Goal: Task Accomplishment & Management: Manage account settings

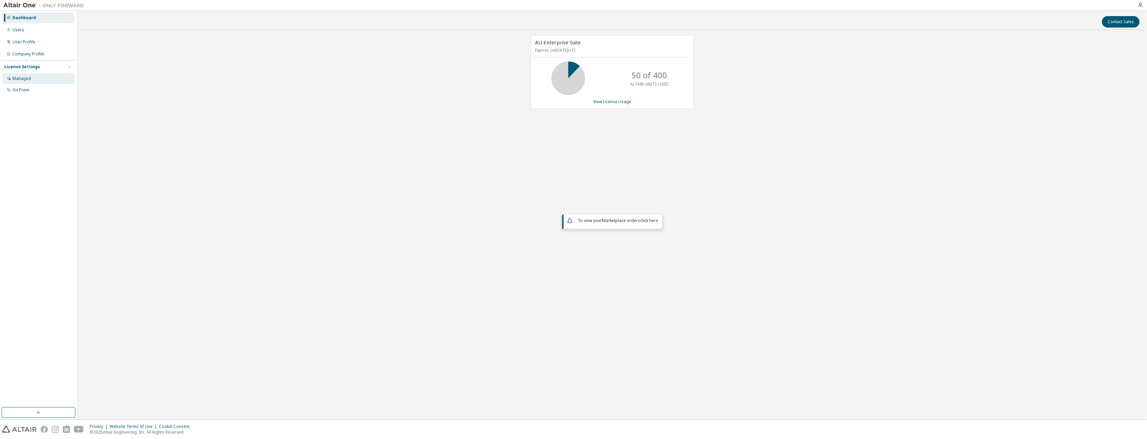
click at [12, 79] on div "Managed" at bounding box center [39, 78] width 72 height 11
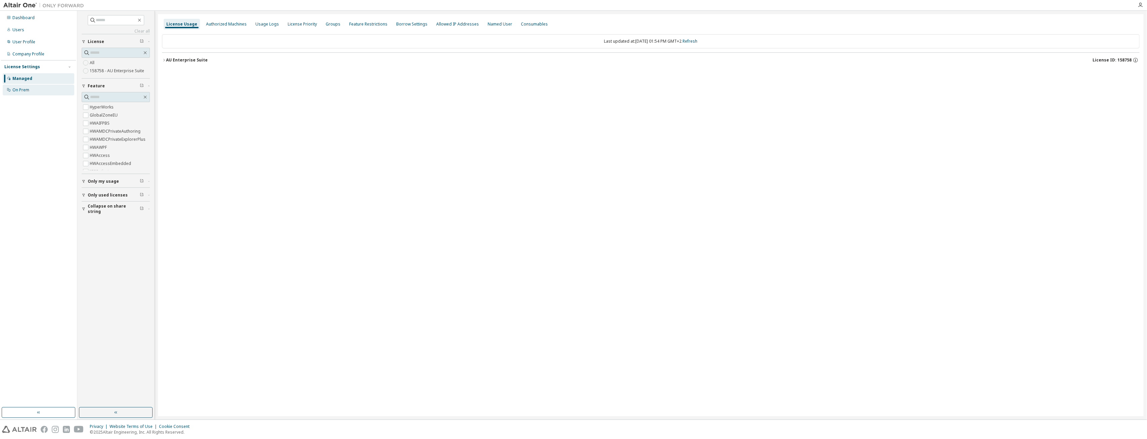
click at [31, 87] on div "On Prem" at bounding box center [39, 90] width 72 height 11
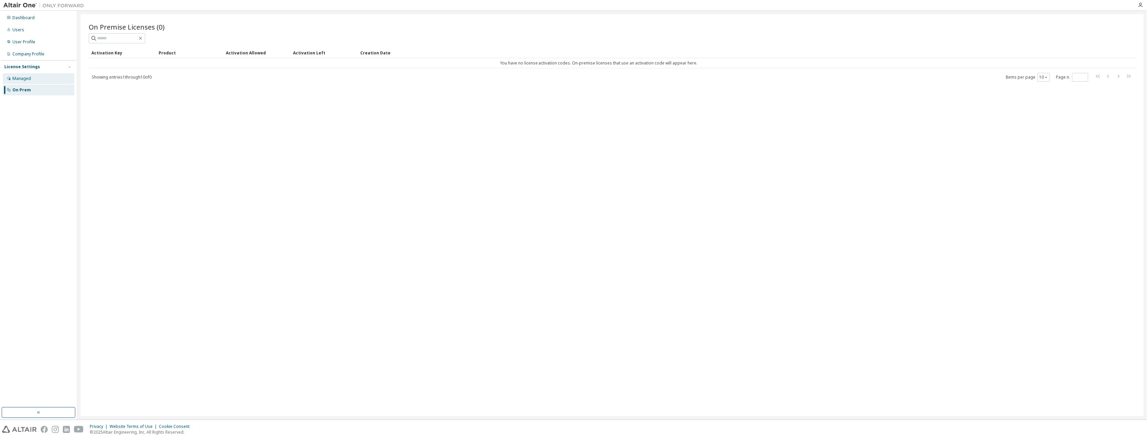
click at [18, 80] on div "Managed" at bounding box center [21, 78] width 18 height 5
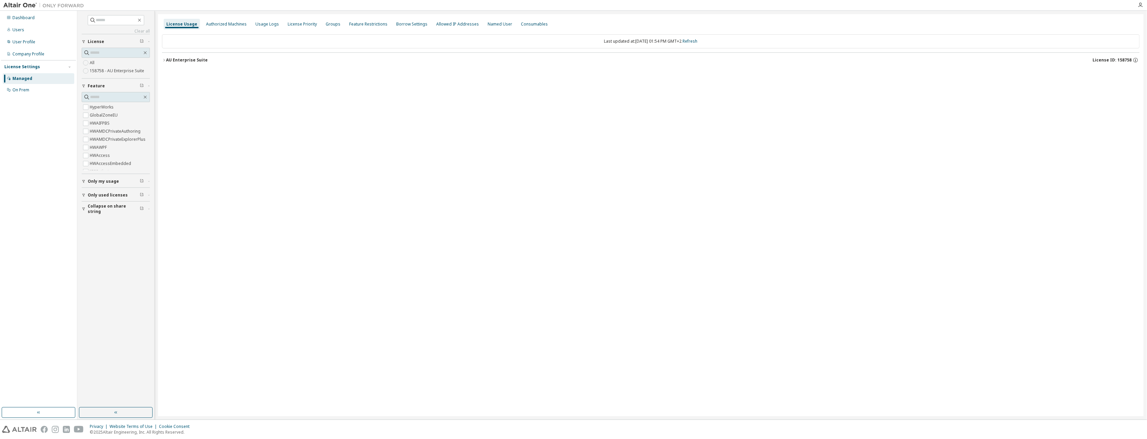
click at [109, 194] on span "Only used licenses" at bounding box center [108, 195] width 40 height 5
click at [177, 57] on div "AU Enterprise Suite" at bounding box center [187, 59] width 42 height 5
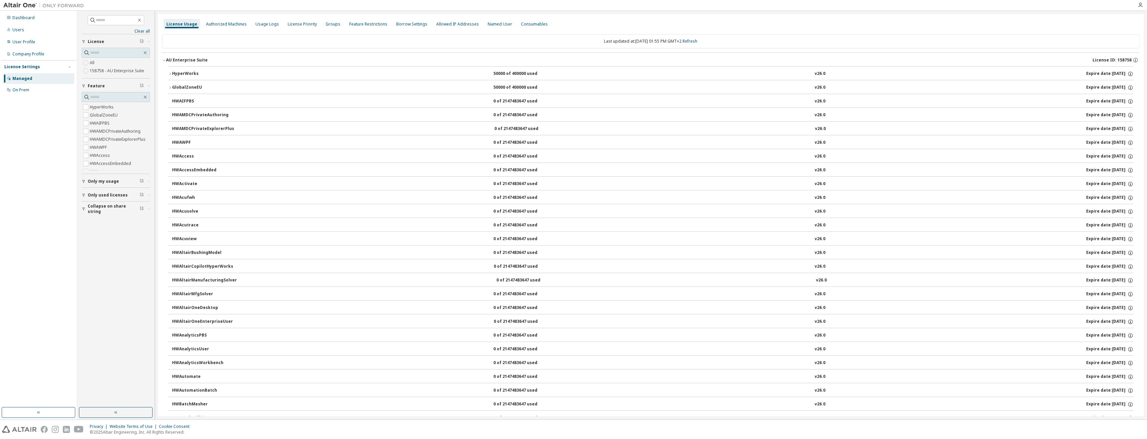
click at [178, 86] on div "GlobalZoneEU" at bounding box center [202, 88] width 61 height 6
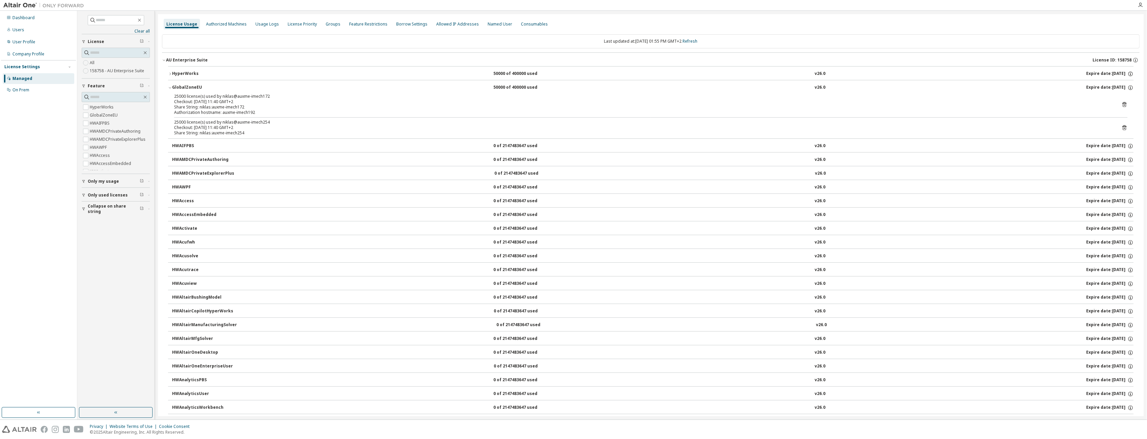
click at [184, 76] on div "HyperWorks" at bounding box center [202, 74] width 61 height 6
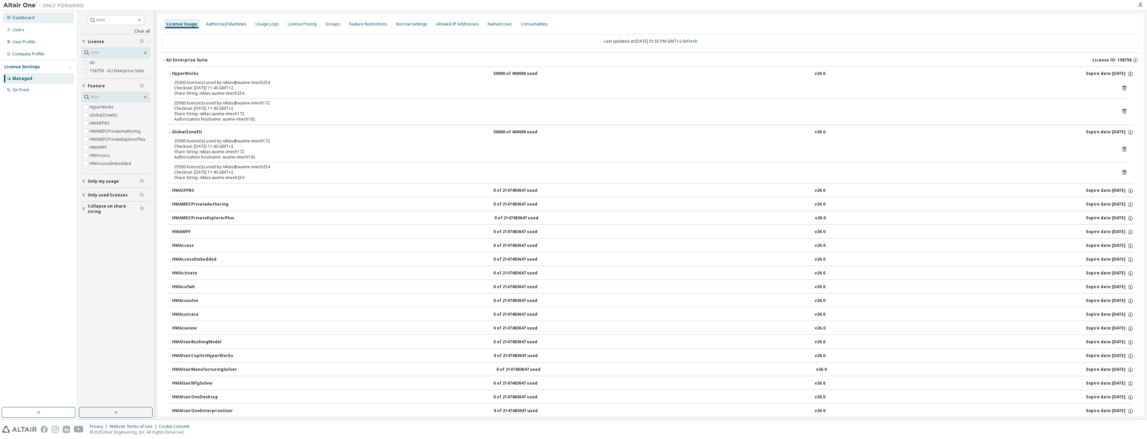
click at [39, 18] on div "Dashboard" at bounding box center [39, 17] width 72 height 11
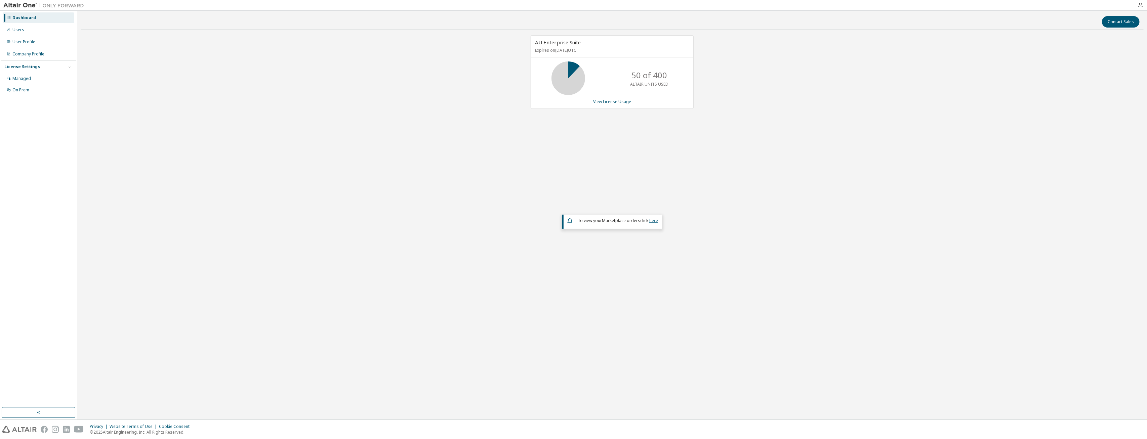
click at [657, 219] on link "here" at bounding box center [653, 221] width 9 height 6
click at [30, 32] on div "Users" at bounding box center [39, 30] width 72 height 11
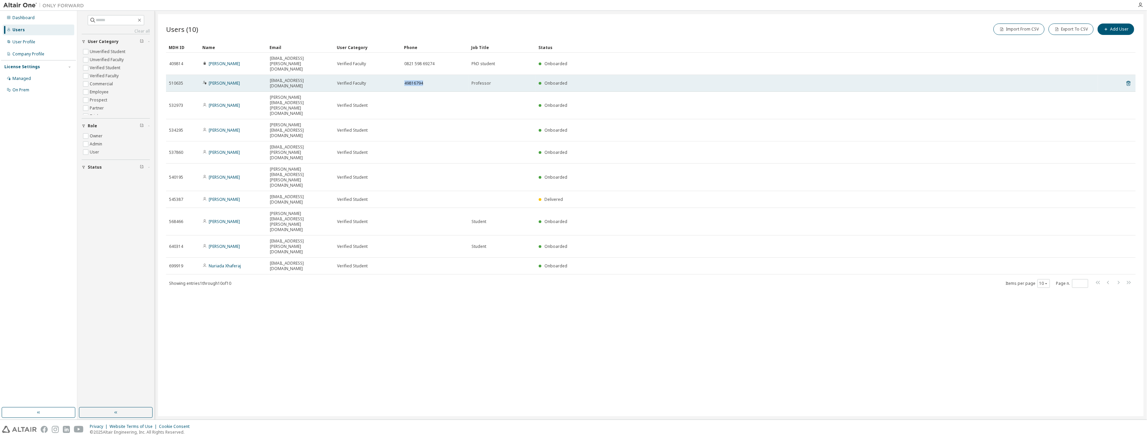
drag, startPoint x: 427, startPoint y: 69, endPoint x: 400, endPoint y: 70, distance: 26.6
click at [400, 75] on tr "510635 Jan Muntermann jan.muntermann@uni-a.de Verified Faculty 49816794 Profess…" at bounding box center [651, 83] width 970 height 17
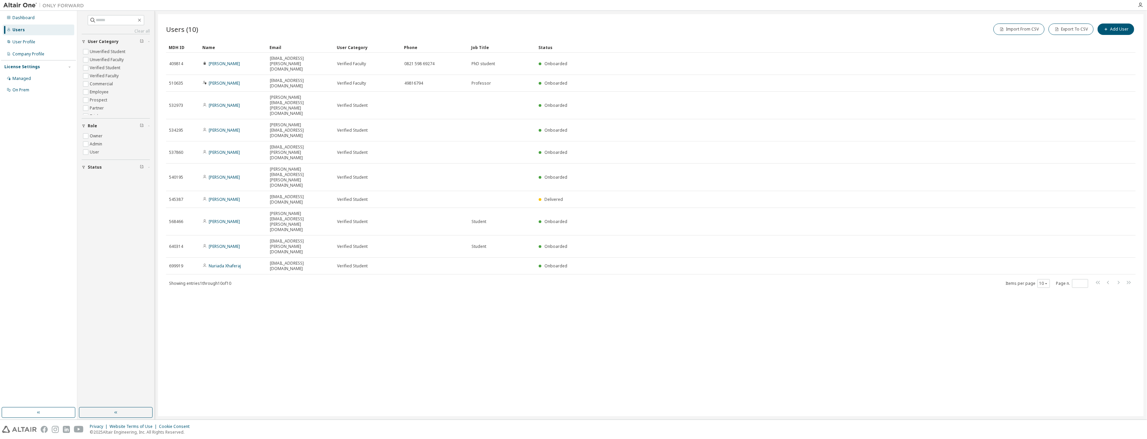
click at [350, 236] on div "Users (10) Import From CSV Export To CSV Add User Clear Load Save Save As Field…" at bounding box center [651, 215] width 986 height 402
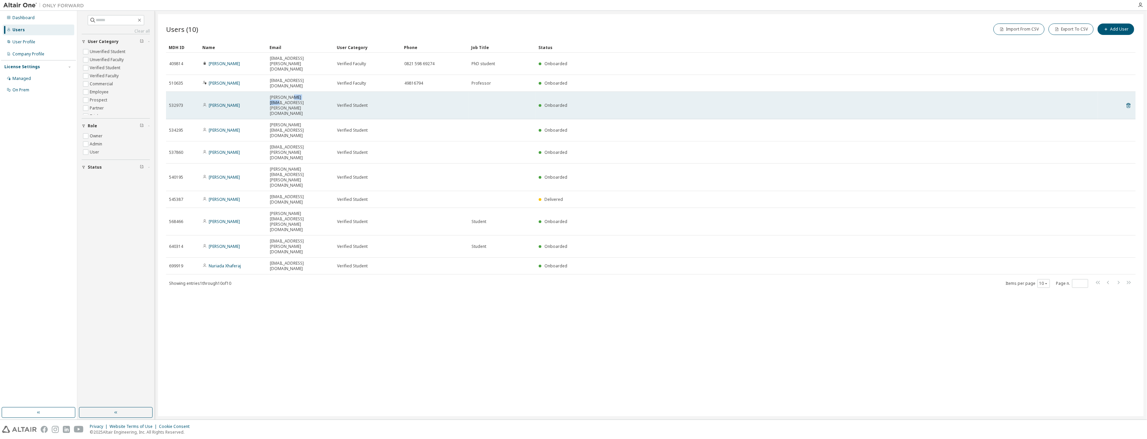
drag, startPoint x: 289, startPoint y: 81, endPoint x: 303, endPoint y: 81, distance: 13.4
click at [303, 95] on span "[PERSON_NAME][EMAIL_ADDRESS][PERSON_NAME][DOMAIN_NAME]" at bounding box center [300, 106] width 61 height 22
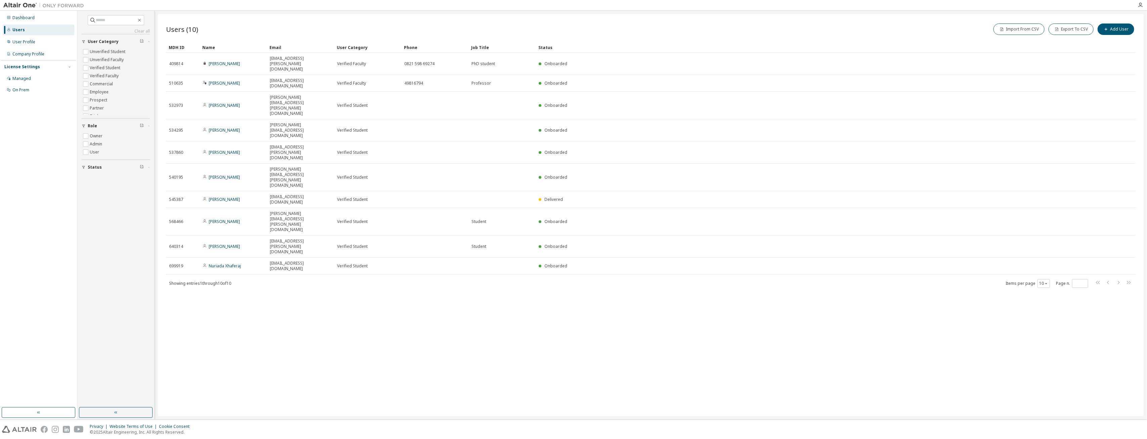
click at [298, 187] on div "Users (10) Import From CSV Export To CSV Add User Clear Load Save Save As Field…" at bounding box center [651, 215] width 986 height 402
click at [15, 40] on div "User Profile" at bounding box center [23, 41] width 23 height 5
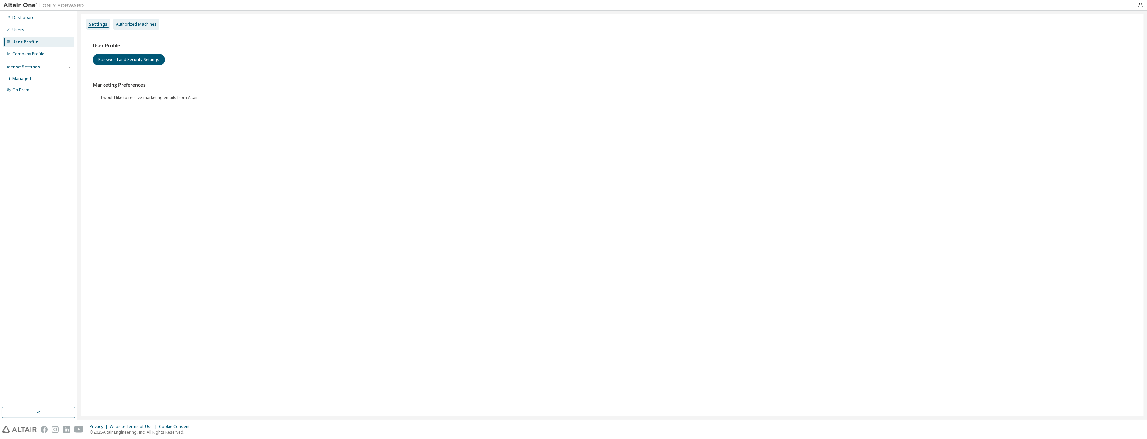
click at [133, 23] on div "Authorized Machines" at bounding box center [136, 24] width 41 height 5
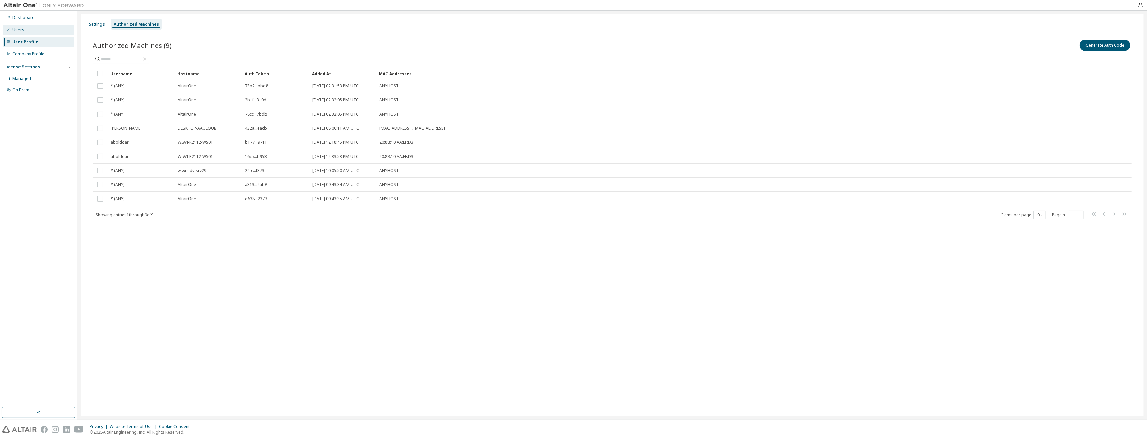
click at [36, 26] on div "Users" at bounding box center [39, 30] width 72 height 11
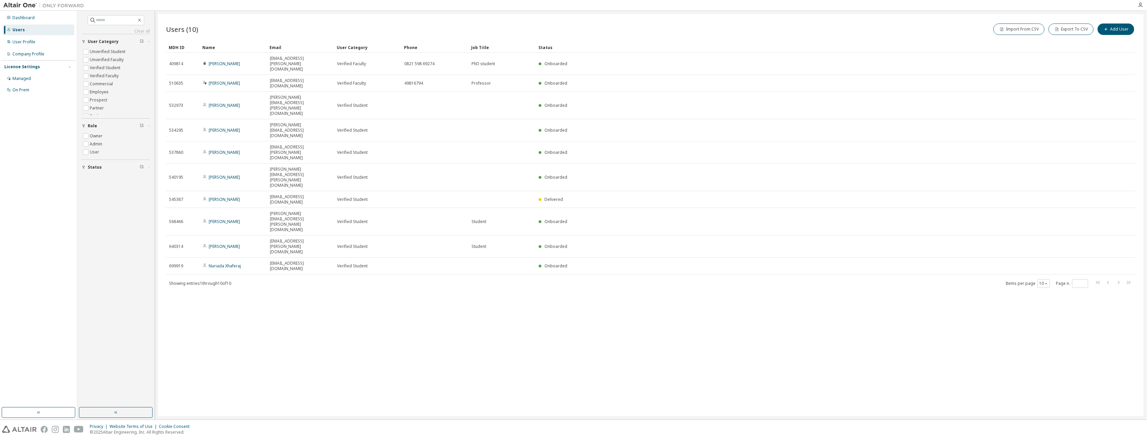
click at [34, 26] on div "Users" at bounding box center [39, 30] width 72 height 11
click at [32, 17] on div "Dashboard" at bounding box center [23, 17] width 22 height 5
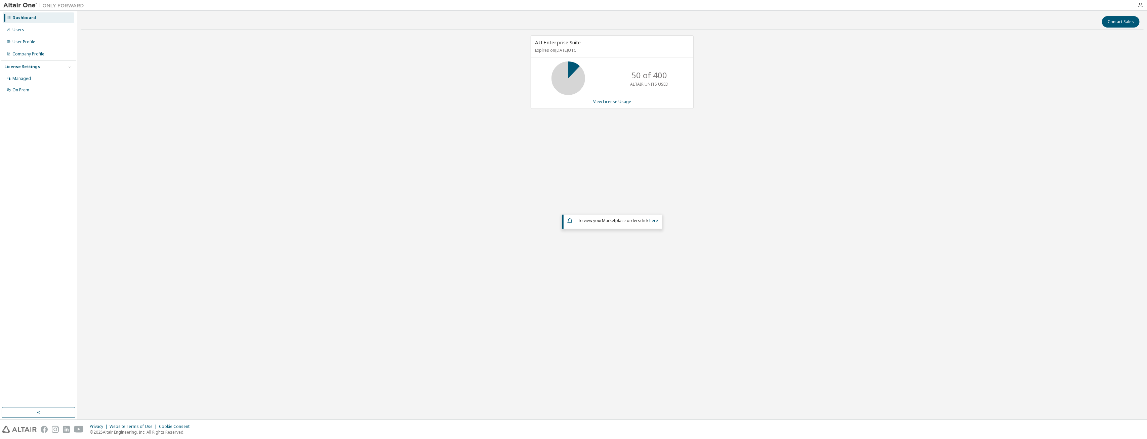
drag, startPoint x: 544, startPoint y: 48, endPoint x: 586, endPoint y: 47, distance: 42.4
click at [583, 48] on p "Expires on October 1, 2026 UTC" at bounding box center [611, 50] width 153 height 6
click at [607, 47] on p "Expires on October 1, 2026 UTC" at bounding box center [611, 50] width 153 height 6
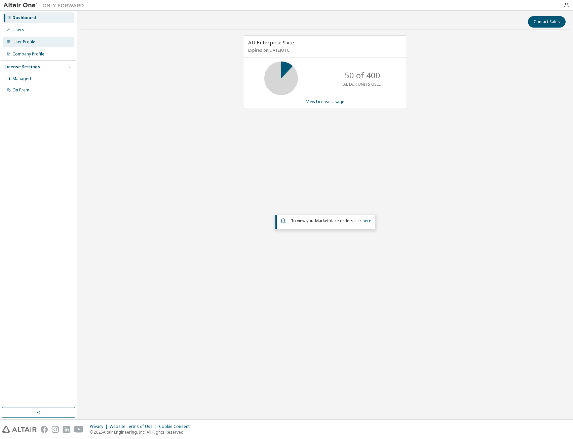
click at [26, 41] on div "User Profile" at bounding box center [23, 41] width 23 height 5
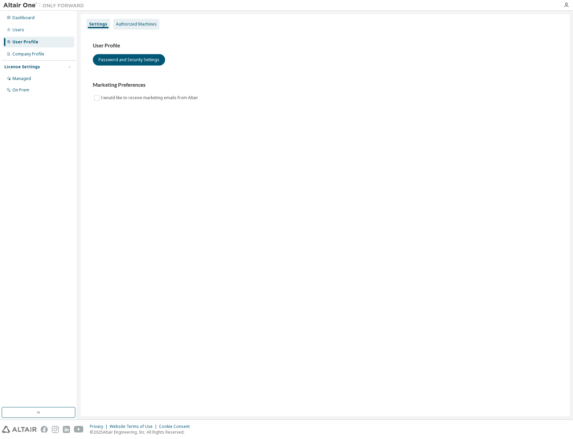
click at [136, 28] on div "Authorized Machines" at bounding box center [136, 24] width 46 height 11
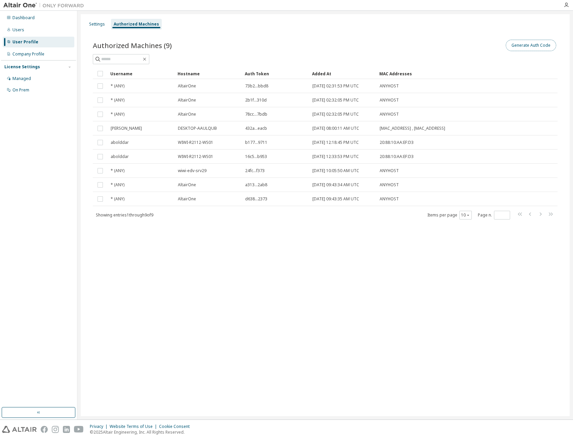
click at [548, 44] on button "Generate Auth Code" at bounding box center [531, 45] width 50 height 11
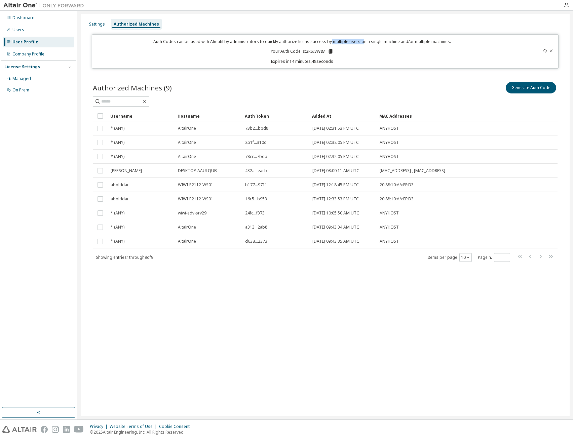
drag, startPoint x: 330, startPoint y: 41, endPoint x: 341, endPoint y: 49, distance: 12.8
click at [361, 39] on p "Auth Codes can be used with Almutil by administrators to quickly authorize lice…" at bounding box center [302, 42] width 412 height 6
click at [207, 54] on div "Auth Codes can be used with Almutil by administrators to quickly authorize lice…" at bounding box center [302, 52] width 412 height 26
drag, startPoint x: 272, startPoint y: 51, endPoint x: 308, endPoint y: 51, distance: 36.0
click at [308, 51] on p "Your Auth Code is: 2RSIVWIM" at bounding box center [302, 51] width 63 height 6
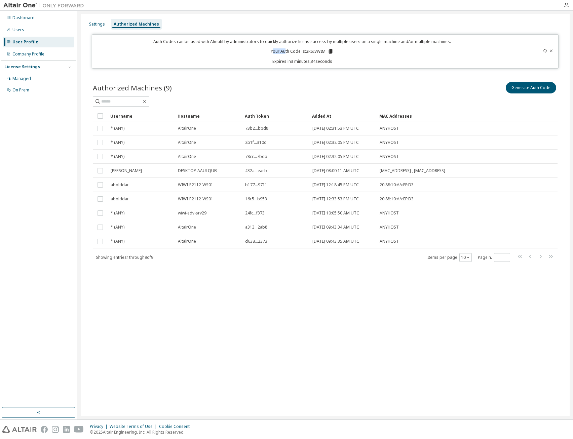
drag, startPoint x: 231, startPoint y: 314, endPoint x: 230, endPoint y: 308, distance: 6.3
click at [231, 314] on div "Settings Authorized Machines Auth Codes can be used with Almutil by administrat…" at bounding box center [325, 215] width 489 height 402
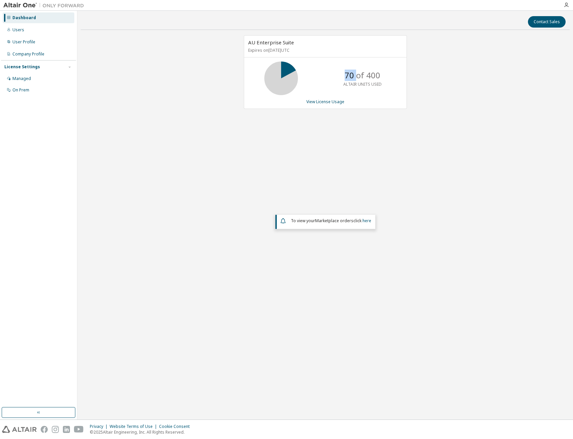
drag, startPoint x: 346, startPoint y: 75, endPoint x: 359, endPoint y: 73, distance: 12.9
click at [359, 73] on p "70 of 400" at bounding box center [363, 75] width 36 height 11
click at [312, 99] on link "View License Usage" at bounding box center [325, 102] width 38 height 6
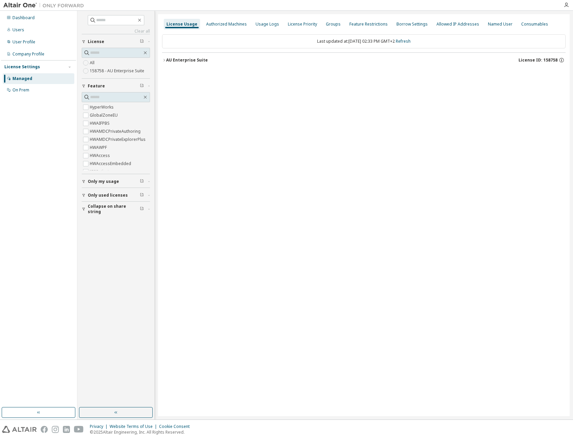
click at [184, 59] on div "AU Enterprise Suite" at bounding box center [187, 59] width 42 height 5
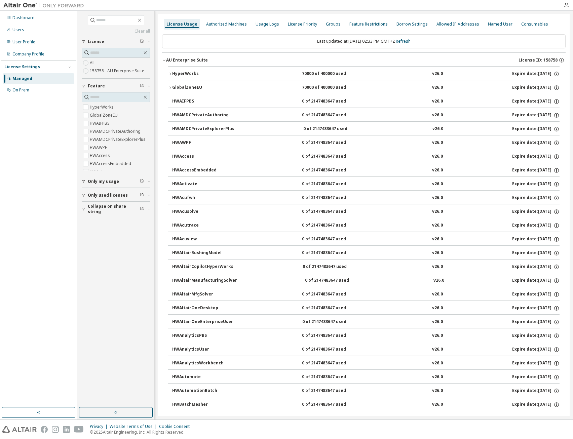
click at [180, 75] on div "HyperWorks" at bounding box center [202, 74] width 61 height 6
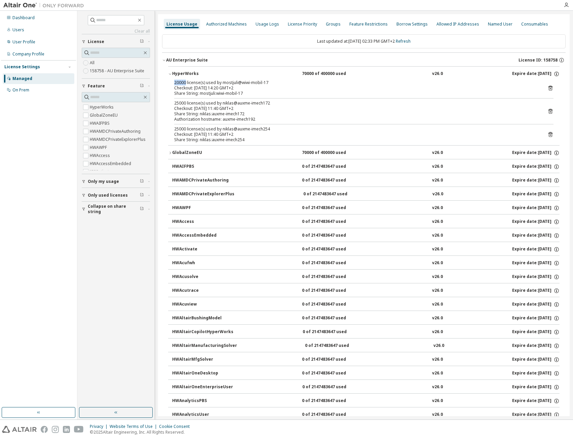
drag, startPoint x: 174, startPoint y: 82, endPoint x: 185, endPoint y: 80, distance: 10.9
click at [185, 80] on div "20000 license(s) used by mostjuli@wiwi-mobil-17" at bounding box center [355, 82] width 363 height 5
click at [521, 24] on div "Consumables" at bounding box center [534, 24] width 27 height 5
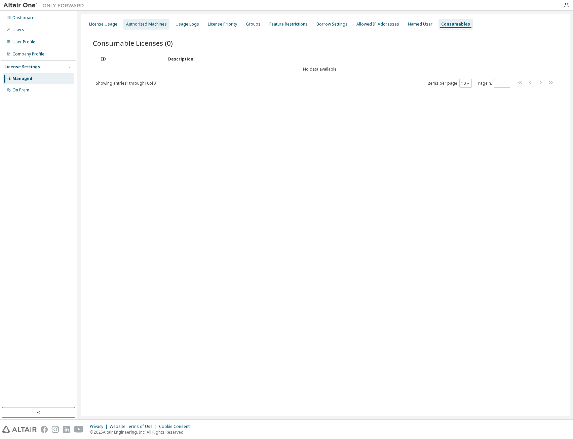
click at [142, 23] on div "Authorized Machines" at bounding box center [146, 24] width 41 height 5
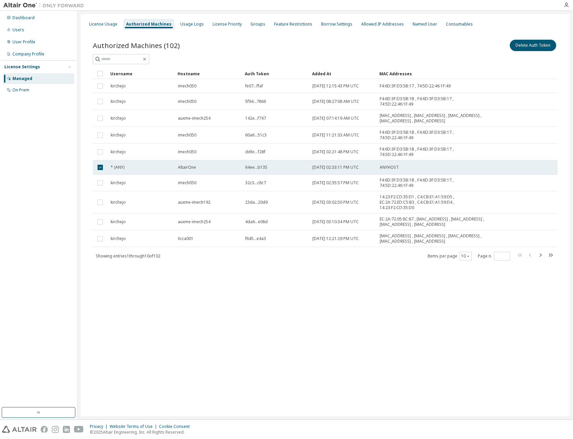
click at [256, 166] on span "64ee...b135" at bounding box center [256, 167] width 22 height 5
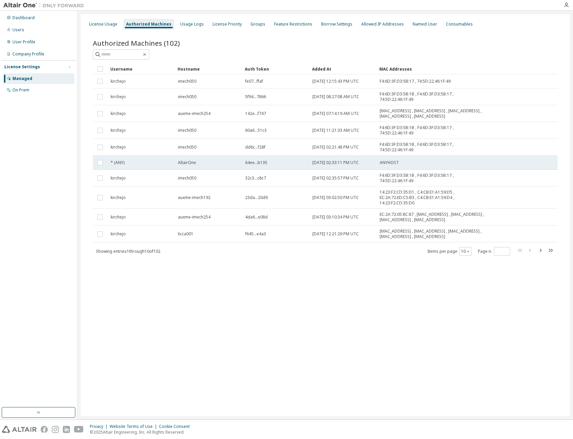
click at [263, 164] on span "64ee...b135" at bounding box center [256, 162] width 22 height 5
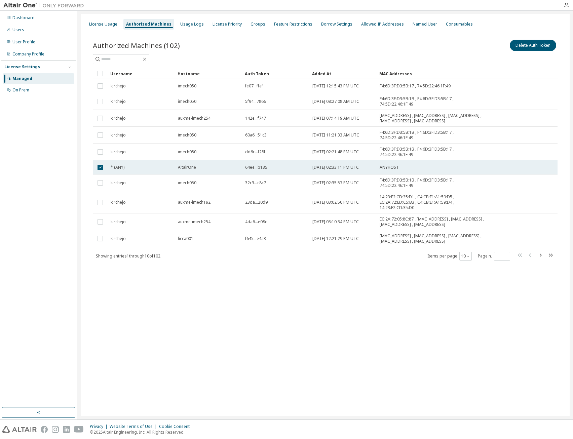
click at [252, 166] on span "64ee...b135" at bounding box center [256, 167] width 22 height 5
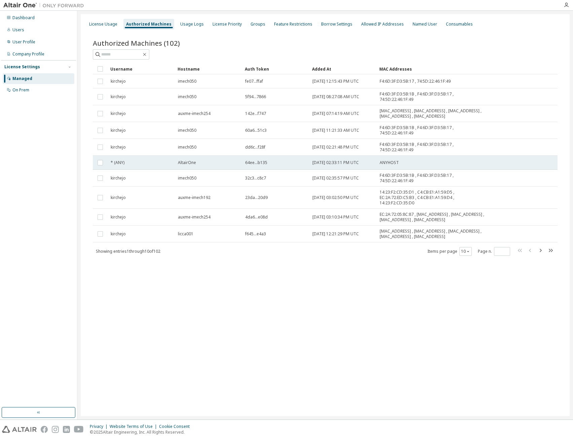
click at [246, 161] on span "64ee...b135" at bounding box center [256, 162] width 22 height 5
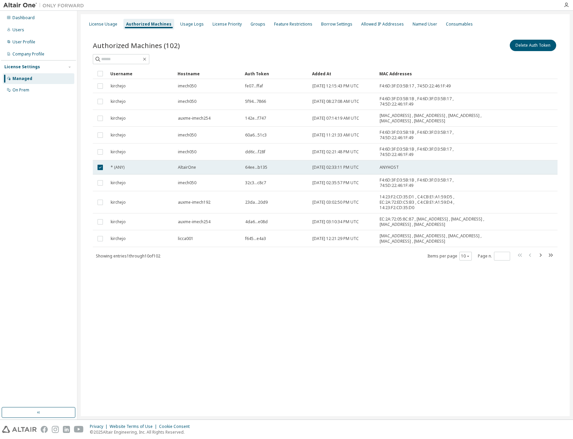
click at [245, 162] on td "64ee...b135" at bounding box center [275, 167] width 67 height 14
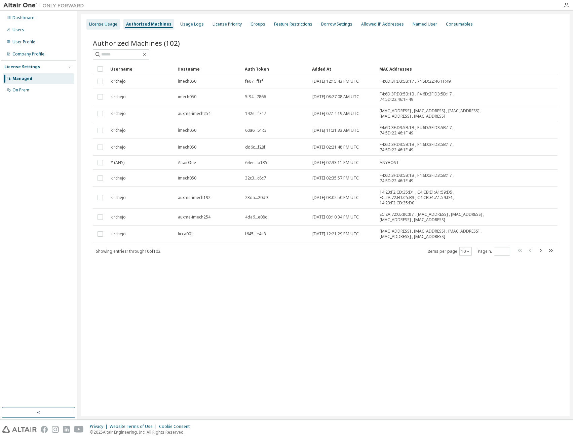
click at [115, 26] on div "License Usage" at bounding box center [103, 24] width 28 height 5
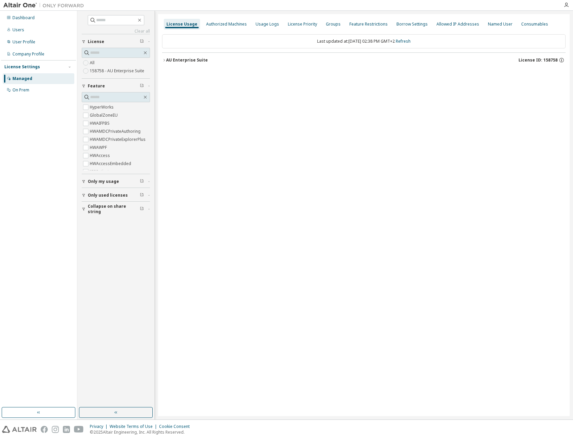
click at [103, 211] on button "Collapse on share string" at bounding box center [116, 209] width 68 height 15
click at [104, 211] on button "Collapse on share string" at bounding box center [116, 209] width 68 height 15
click at [211, 21] on div "Authorized Machines" at bounding box center [226, 24] width 46 height 11
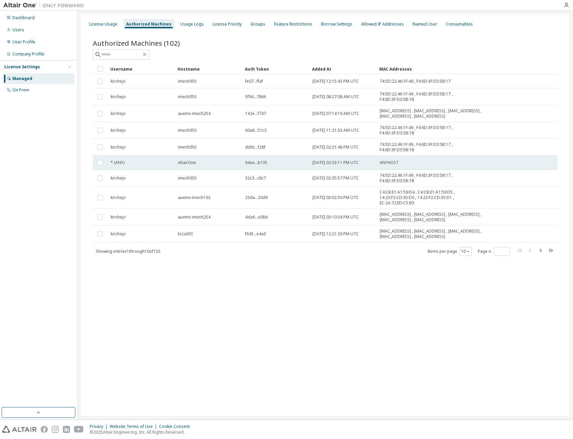
click at [279, 162] on div "64ee...b135" at bounding box center [275, 162] width 61 height 5
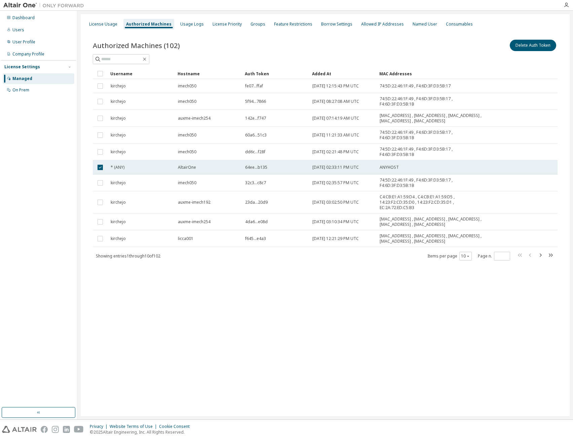
click at [279, 164] on td "64ee...b135" at bounding box center [275, 167] width 67 height 14
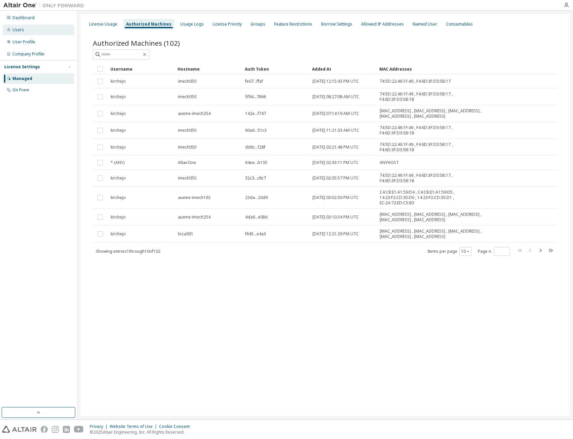
click at [27, 29] on div "Users" at bounding box center [39, 30] width 72 height 11
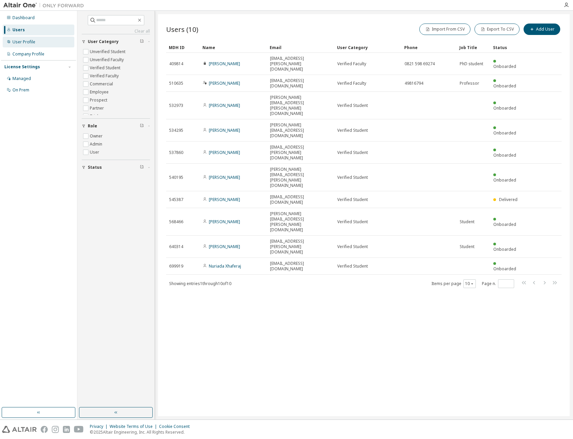
click at [37, 41] on div "User Profile" at bounding box center [39, 42] width 72 height 11
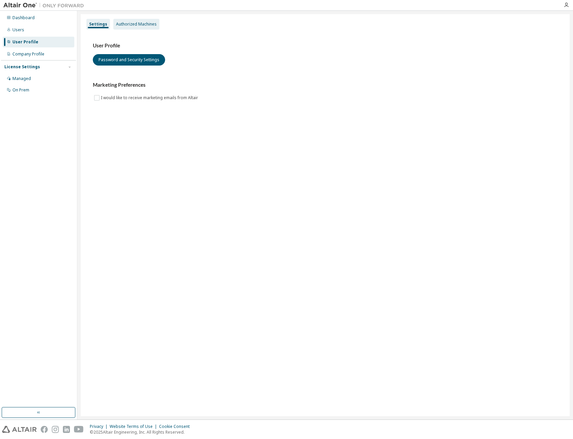
click at [149, 27] on div "Authorized Machines" at bounding box center [136, 24] width 41 height 5
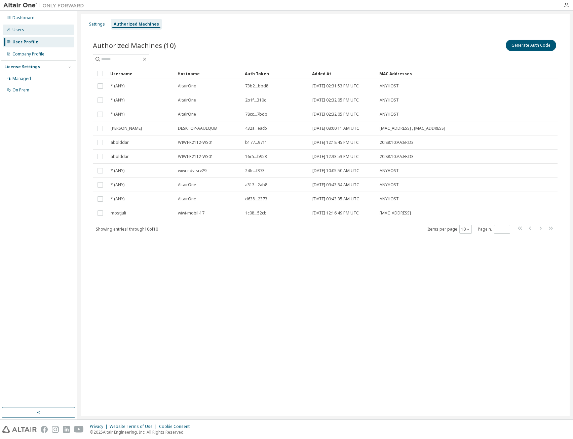
click at [34, 33] on div "Users" at bounding box center [39, 30] width 72 height 11
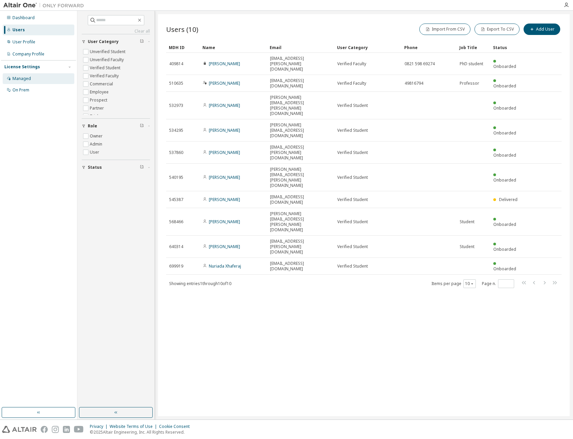
click at [31, 77] on div "Managed" at bounding box center [39, 78] width 72 height 11
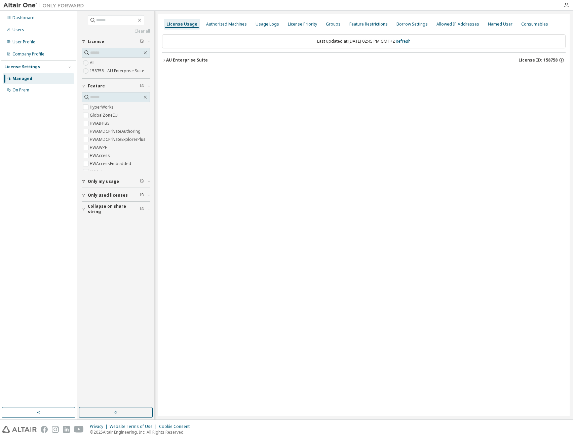
click at [192, 59] on div "AU Enterprise Suite" at bounding box center [187, 59] width 42 height 5
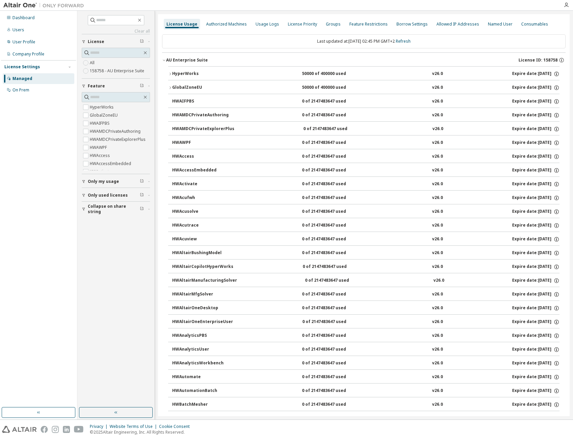
click at [186, 60] on div "AU Enterprise Suite" at bounding box center [187, 59] width 42 height 5
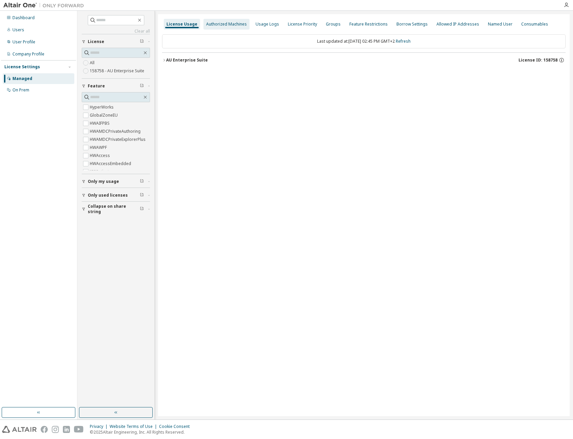
click at [239, 24] on div "Authorized Machines" at bounding box center [226, 24] width 41 height 5
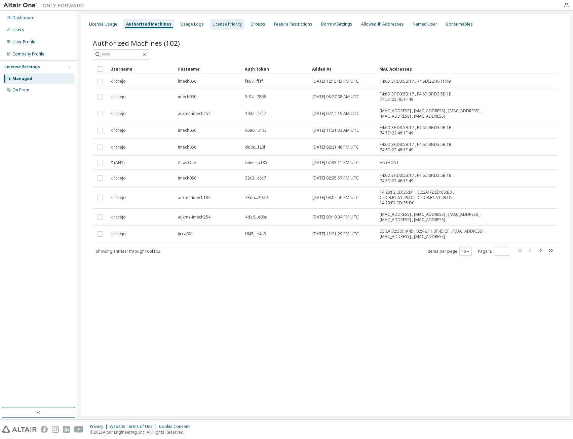
click at [220, 26] on div "License Priority" at bounding box center [226, 24] width 29 height 5
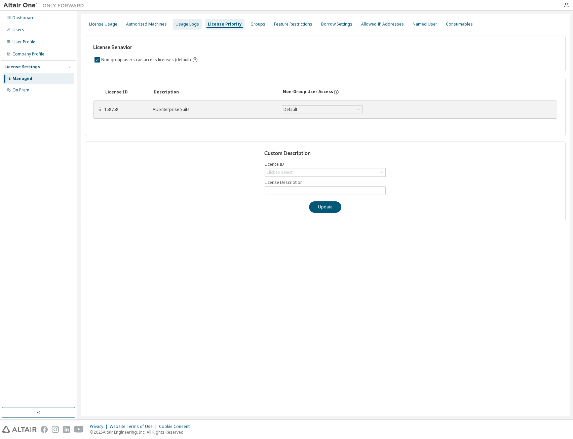
click at [195, 23] on div "Usage Logs" at bounding box center [187, 24] width 24 height 5
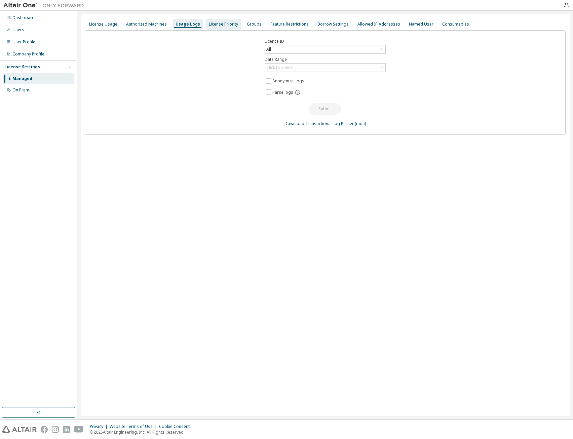
click at [212, 23] on div "License Priority" at bounding box center [223, 24] width 29 height 5
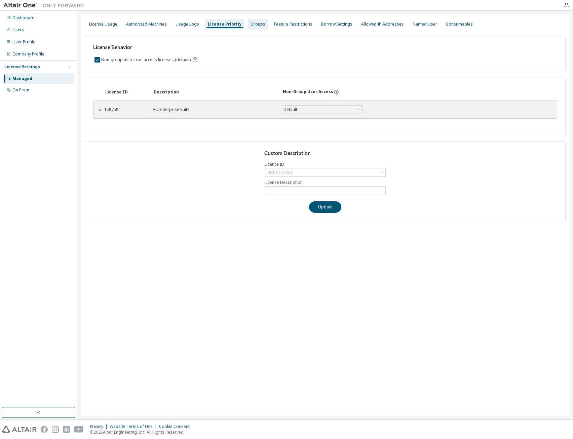
click at [255, 24] on div "Groups" at bounding box center [257, 24] width 15 height 5
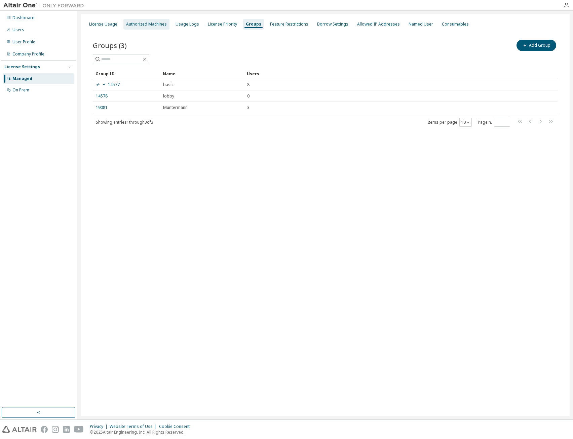
click at [134, 25] on div "Authorized Machines" at bounding box center [146, 24] width 41 height 5
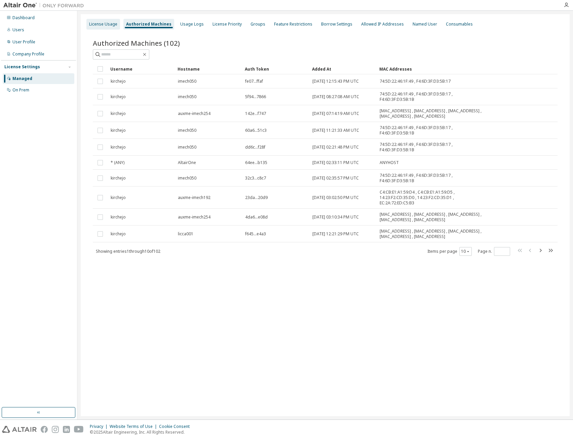
click at [100, 23] on div "License Usage" at bounding box center [103, 24] width 28 height 5
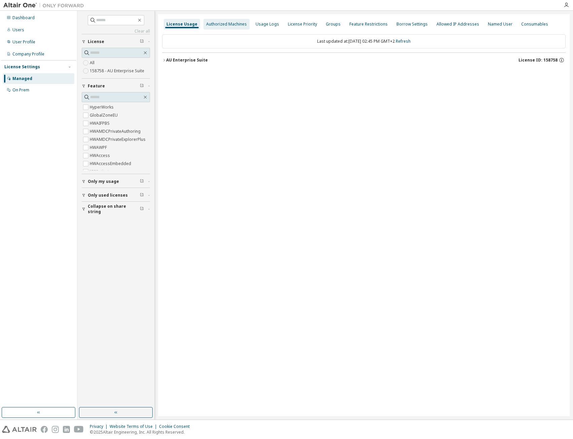
click at [213, 23] on div "Authorized Machines" at bounding box center [226, 24] width 41 height 5
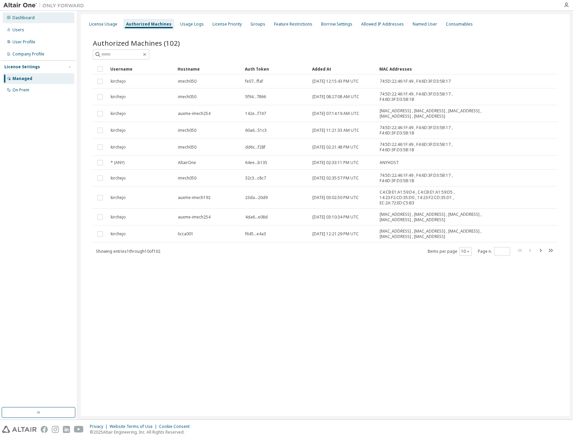
click at [45, 20] on div "Dashboard" at bounding box center [39, 17] width 72 height 11
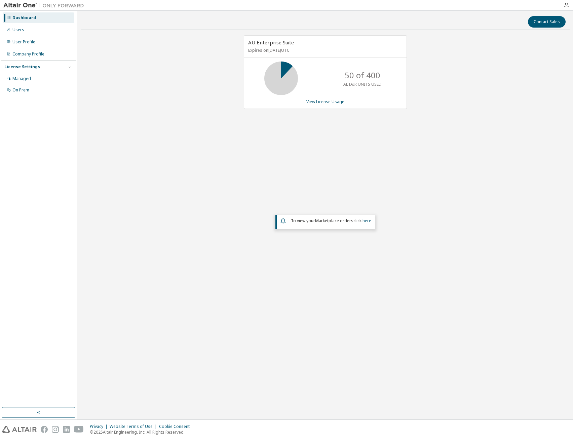
click at [306, 102] on div "View License Usage" at bounding box center [325, 101] width 154 height 5
click at [311, 102] on link "View License Usage" at bounding box center [325, 102] width 38 height 6
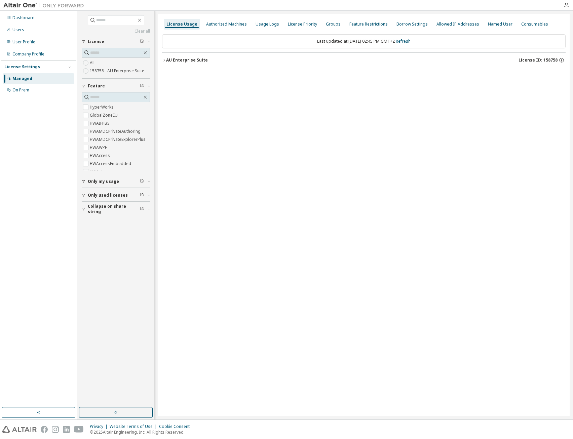
click at [164, 56] on button "AU Enterprise Suite License ID: 158758" at bounding box center [363, 60] width 403 height 15
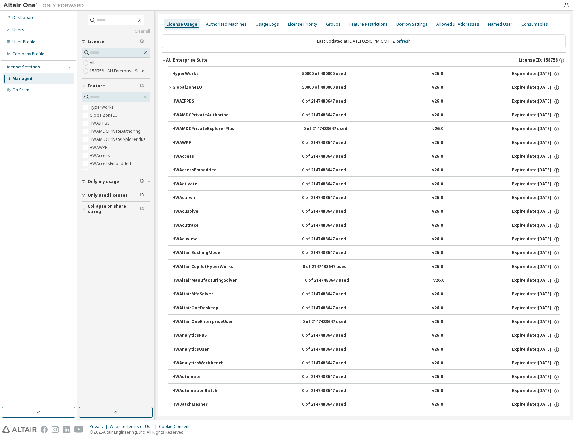
click at [165, 57] on button "AU Enterprise Suite License ID: 158758" at bounding box center [363, 60] width 403 height 15
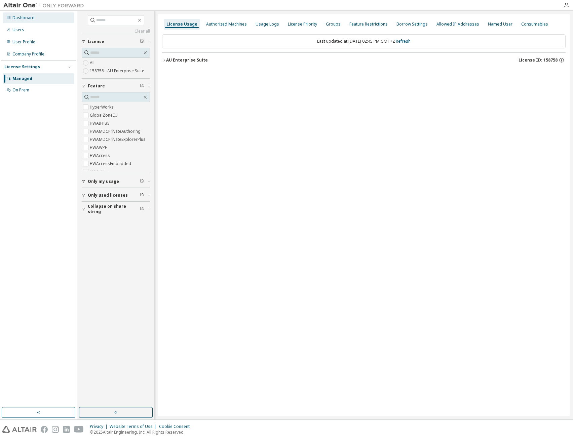
click at [30, 20] on div "Dashboard" at bounding box center [23, 17] width 22 height 5
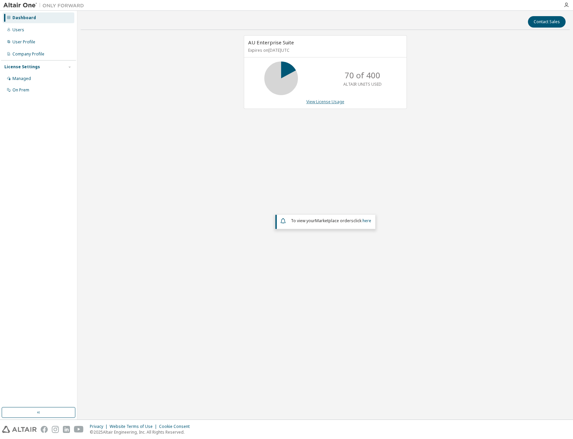
click at [333, 99] on link "View License Usage" at bounding box center [325, 102] width 38 height 6
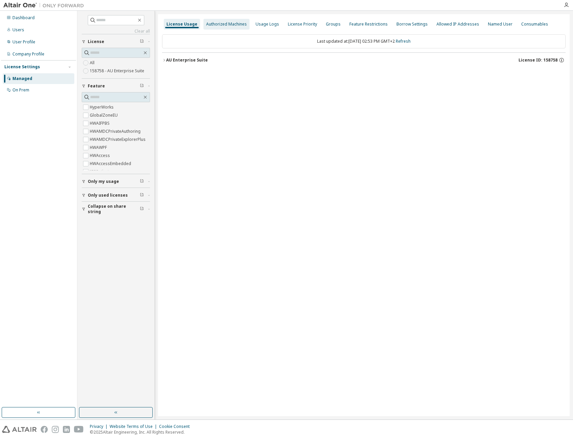
click at [224, 28] on div "Authorized Machines" at bounding box center [226, 24] width 46 height 11
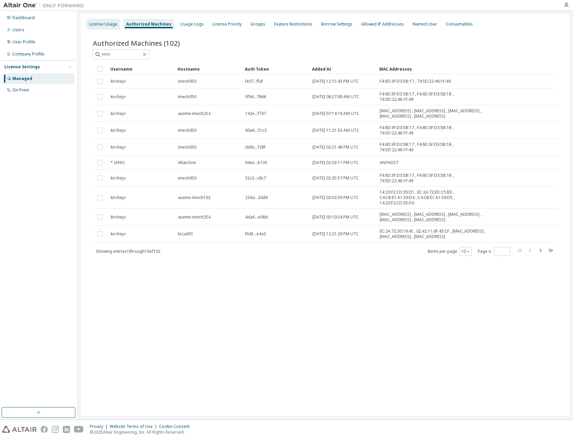
click at [108, 27] on div "License Usage" at bounding box center [103, 24] width 28 height 5
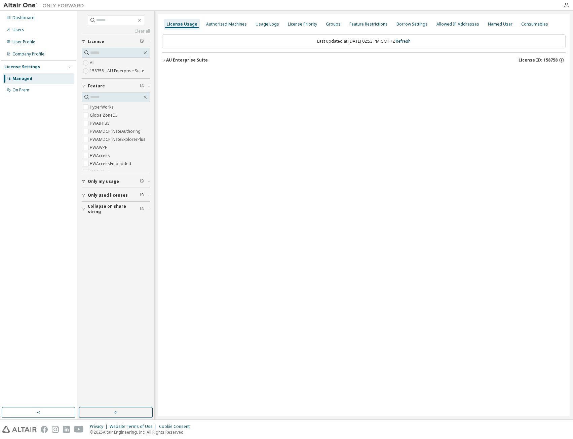
click at [179, 60] on div "AU Enterprise Suite" at bounding box center [187, 59] width 42 height 5
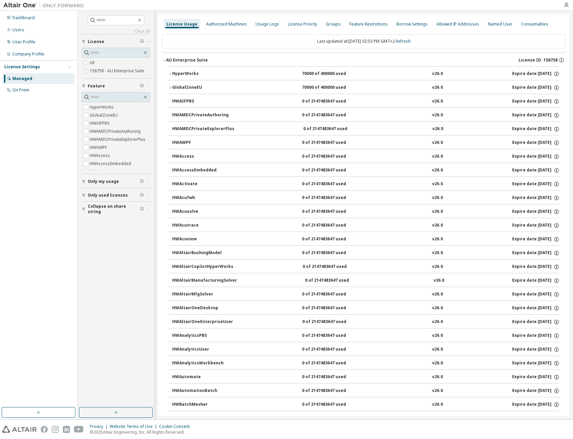
click at [179, 73] on div "HyperWorks" at bounding box center [202, 74] width 61 height 6
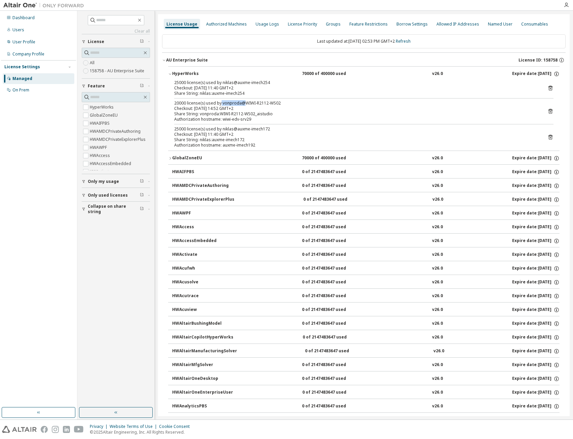
drag, startPoint x: 225, startPoint y: 102, endPoint x: 245, endPoint y: 104, distance: 20.3
click at [247, 104] on div "20000 license(s) used by vonproda@WIWI-R2112-WS02" at bounding box center [355, 103] width 363 height 5
click at [256, 110] on div "Checkout: [DATE] 14:52 GMT+2" at bounding box center [355, 108] width 363 height 5
